Goal: Task Accomplishment & Management: Use online tool/utility

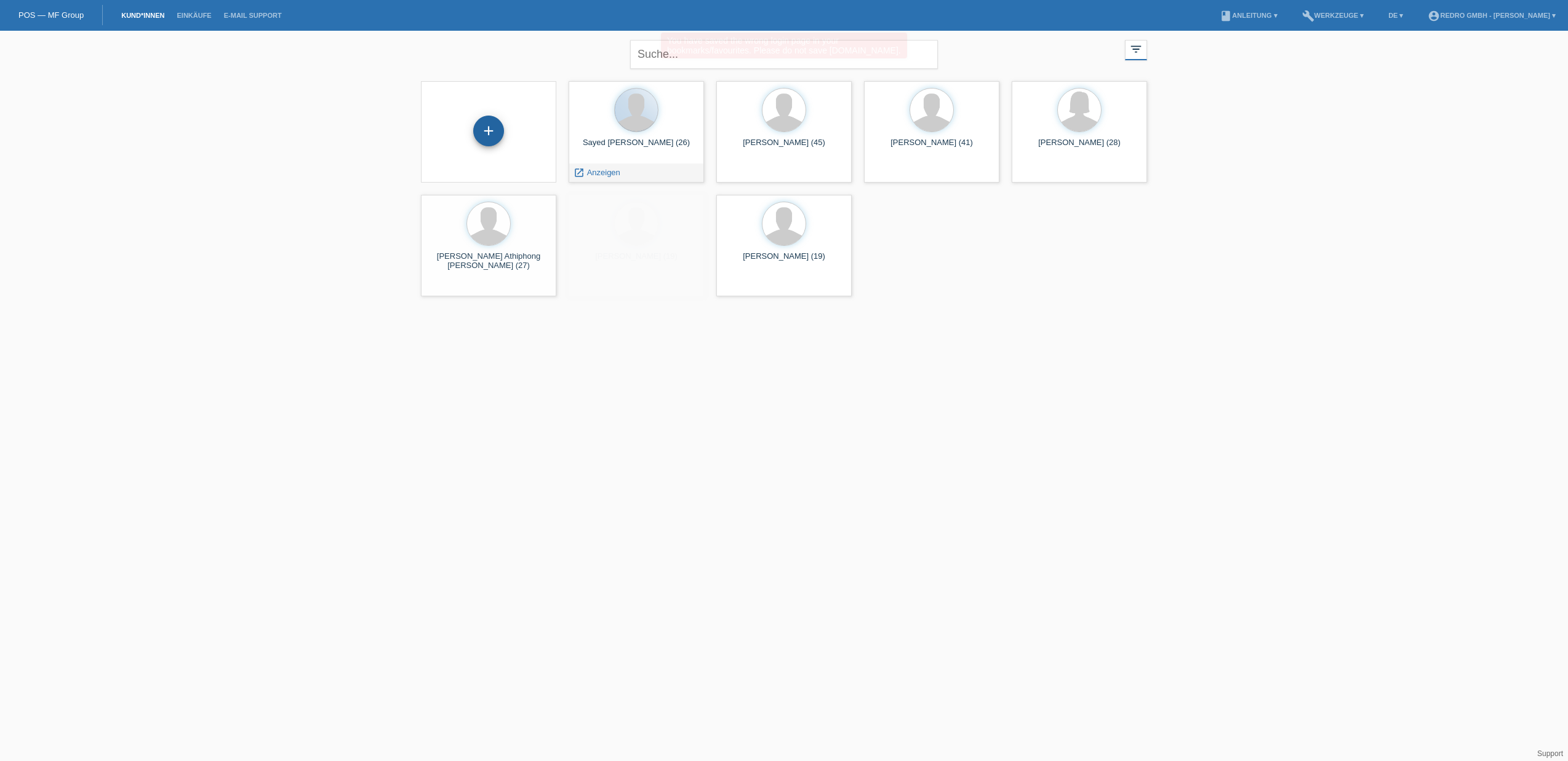
click at [497, 124] on div "+" at bounding box center [489, 131] width 30 height 21
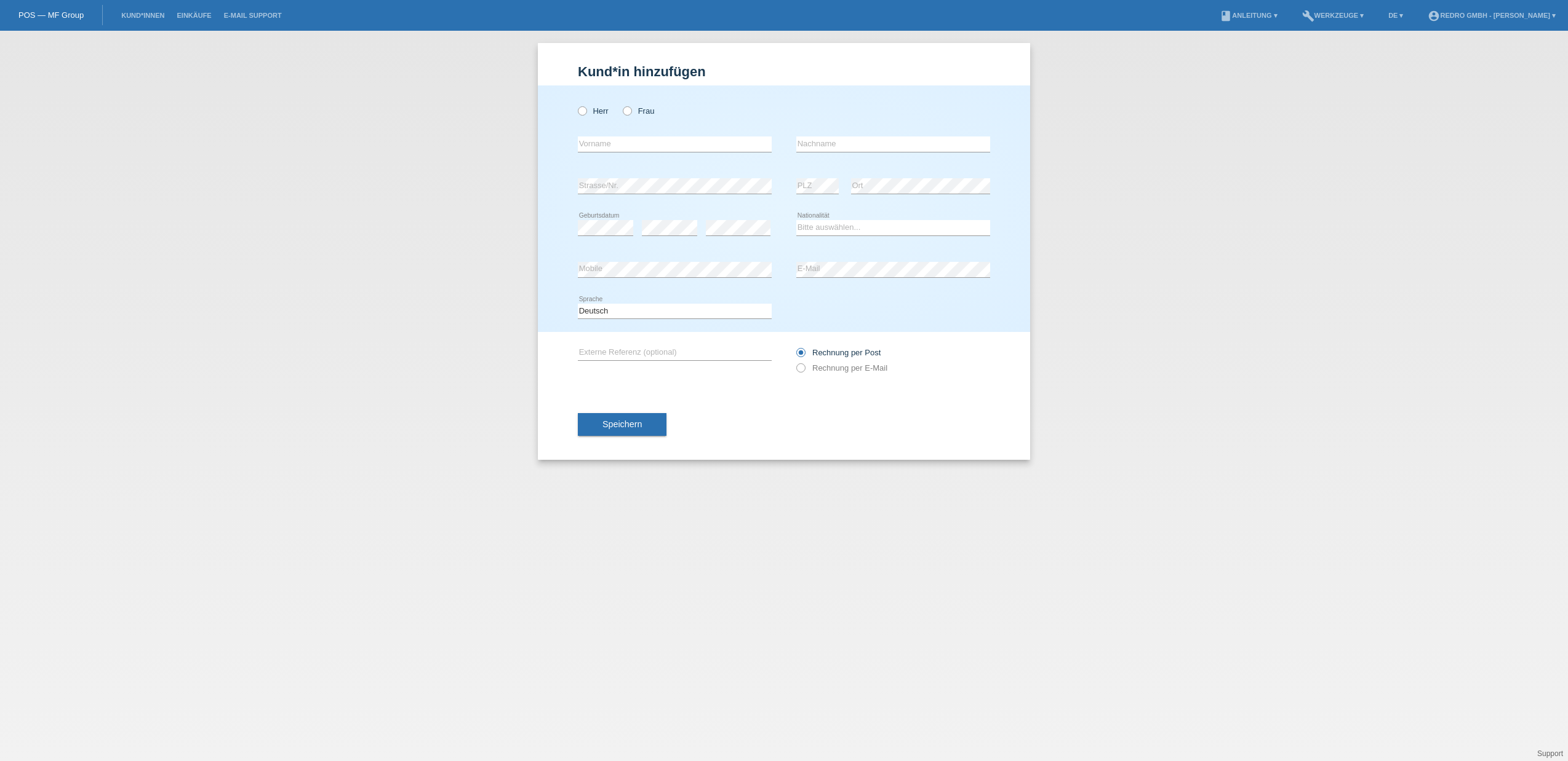
click at [385, 103] on div "Kund*in hinzufügen Kunde hinzufügen Kundin hinzufügen Herr Frau error Vorname e…" at bounding box center [784, 395] width 1568 height 731
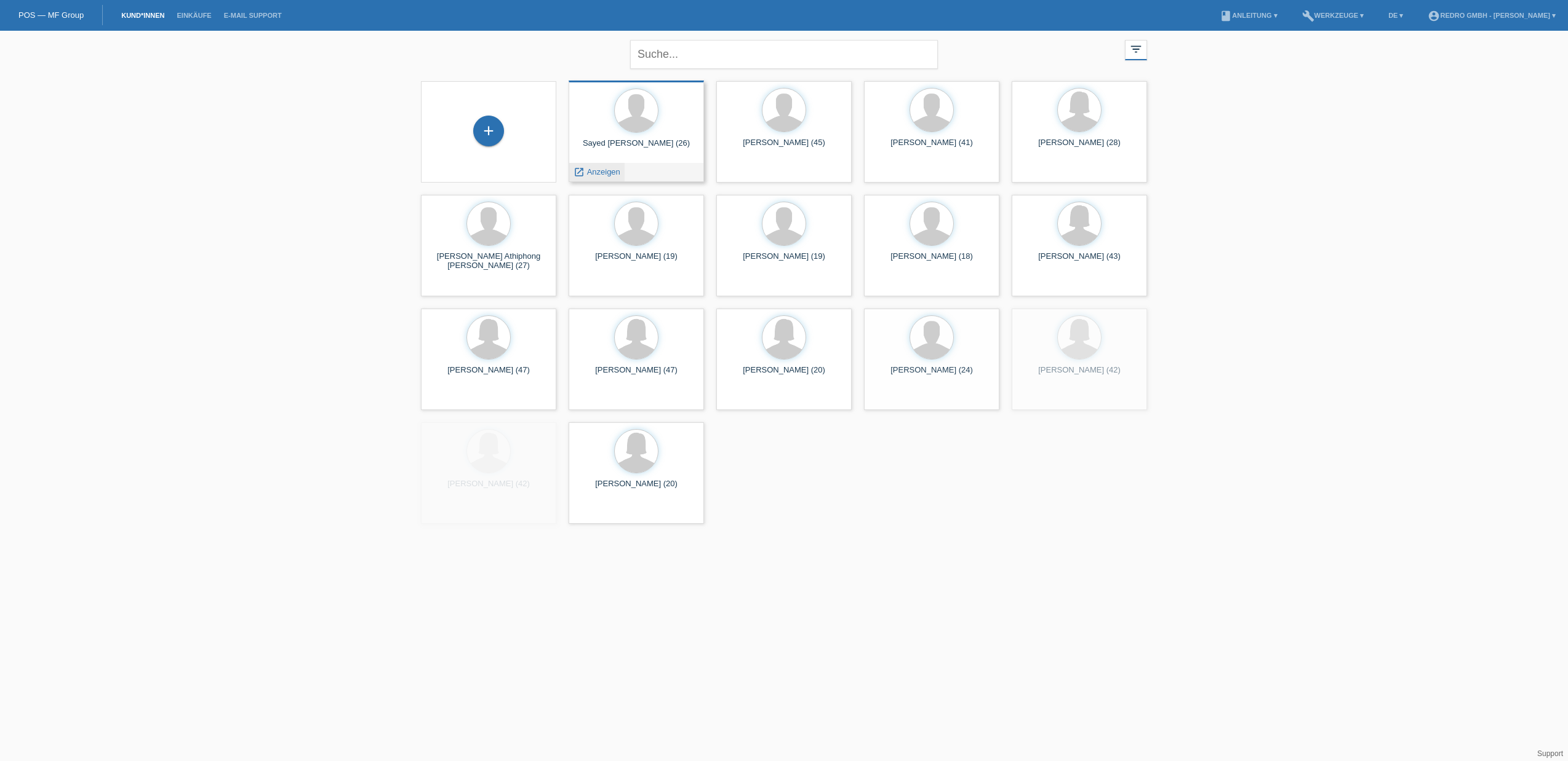
click at [603, 175] on span "Anzeigen" at bounding box center [604, 172] width 33 height 9
